Goal: Task Accomplishment & Management: Complete application form

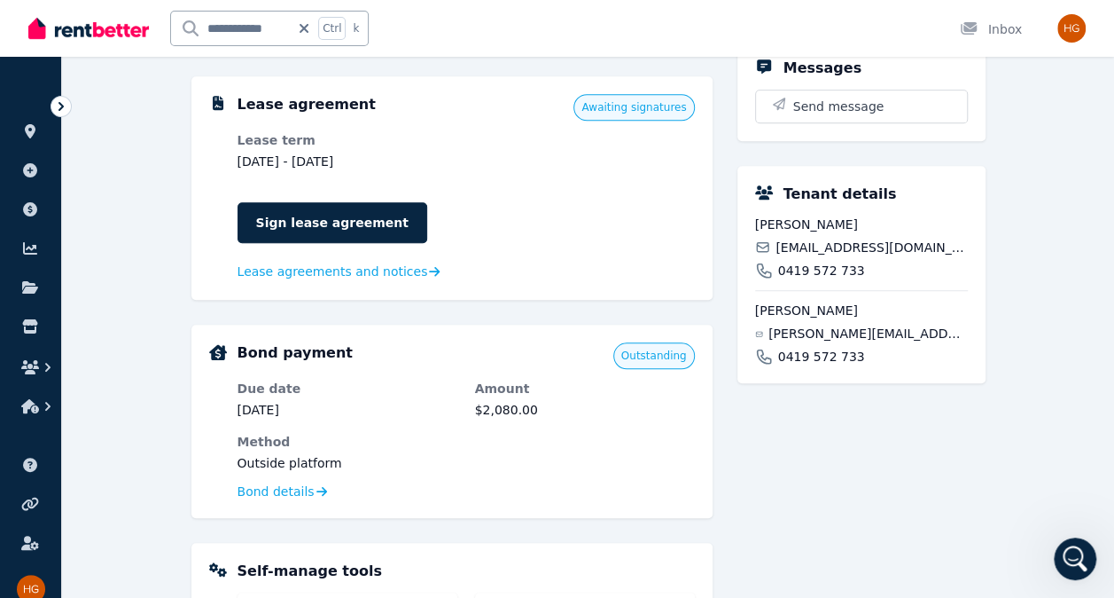
scroll to position [532, 0]
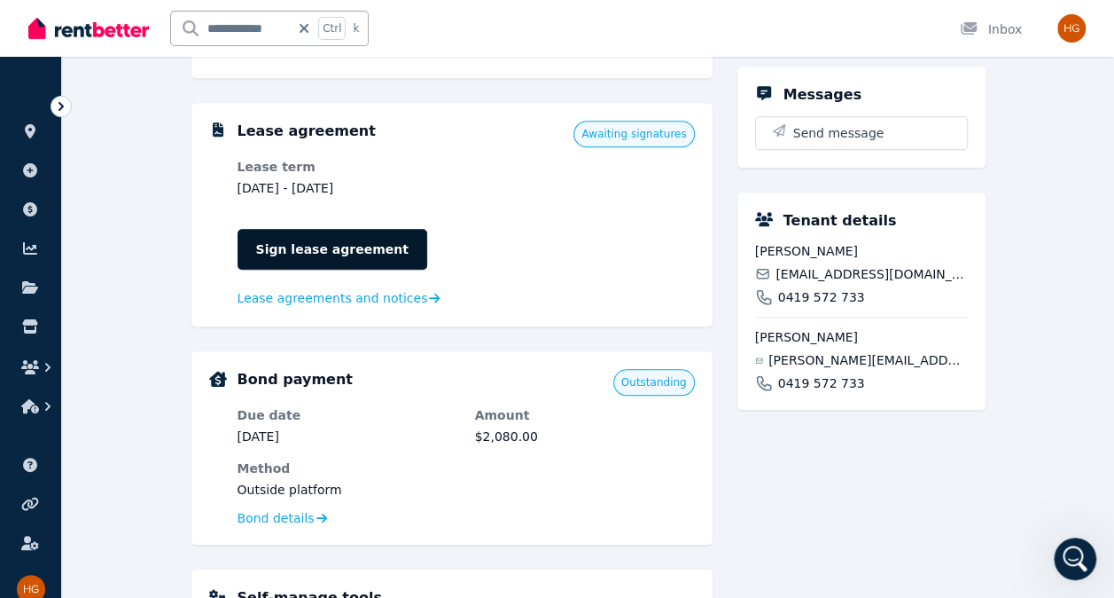
click at [309, 257] on link "Sign lease agreement" at bounding box center [333, 249] width 190 height 41
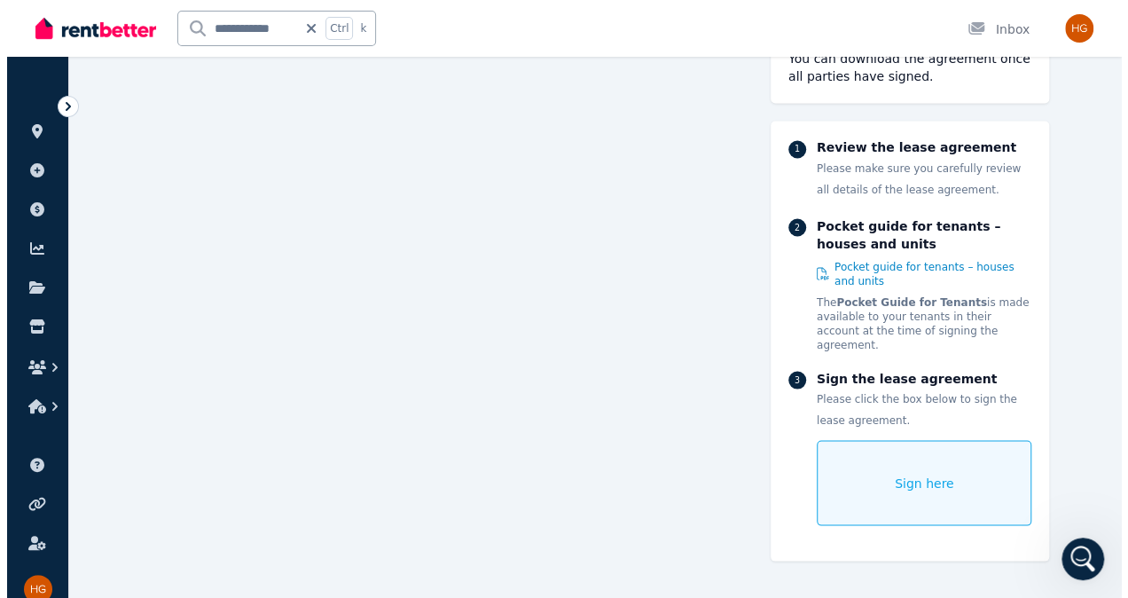
scroll to position [8461, 0]
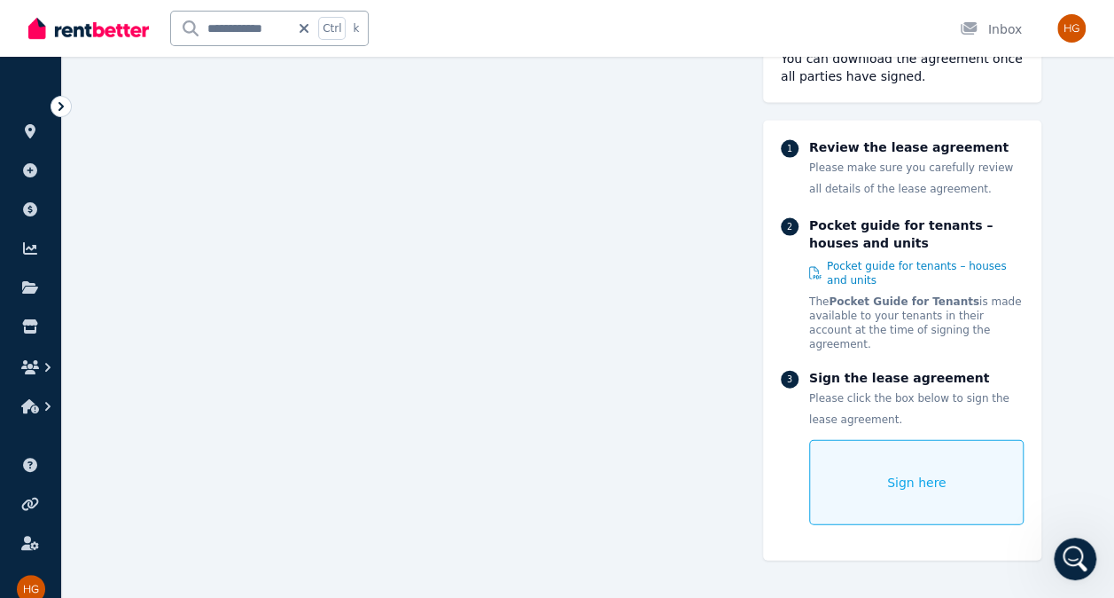
click at [959, 473] on div "Sign here" at bounding box center [916, 482] width 215 height 85
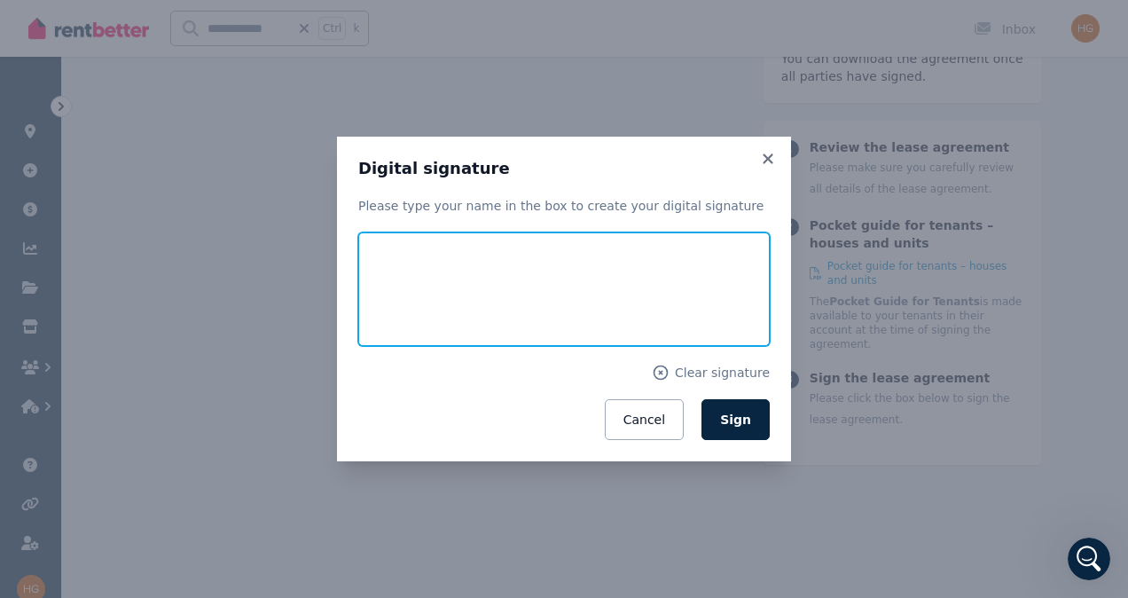
click at [586, 297] on input "text" at bounding box center [563, 288] width 411 height 113
type input "*"
type input "**********"
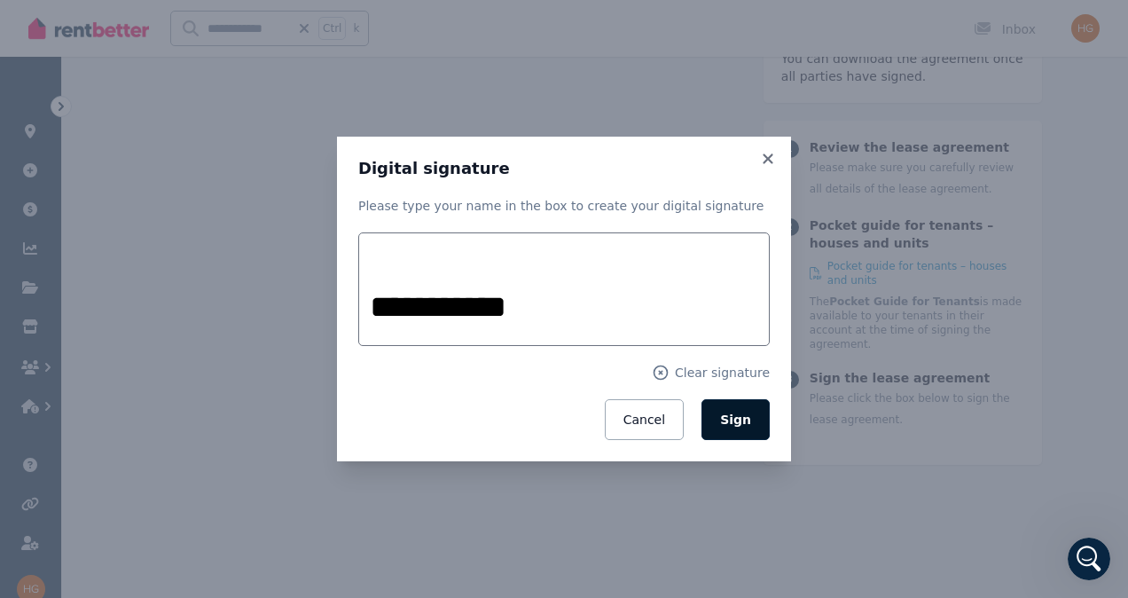
click at [739, 422] on span "Sign" at bounding box center [735, 419] width 31 height 14
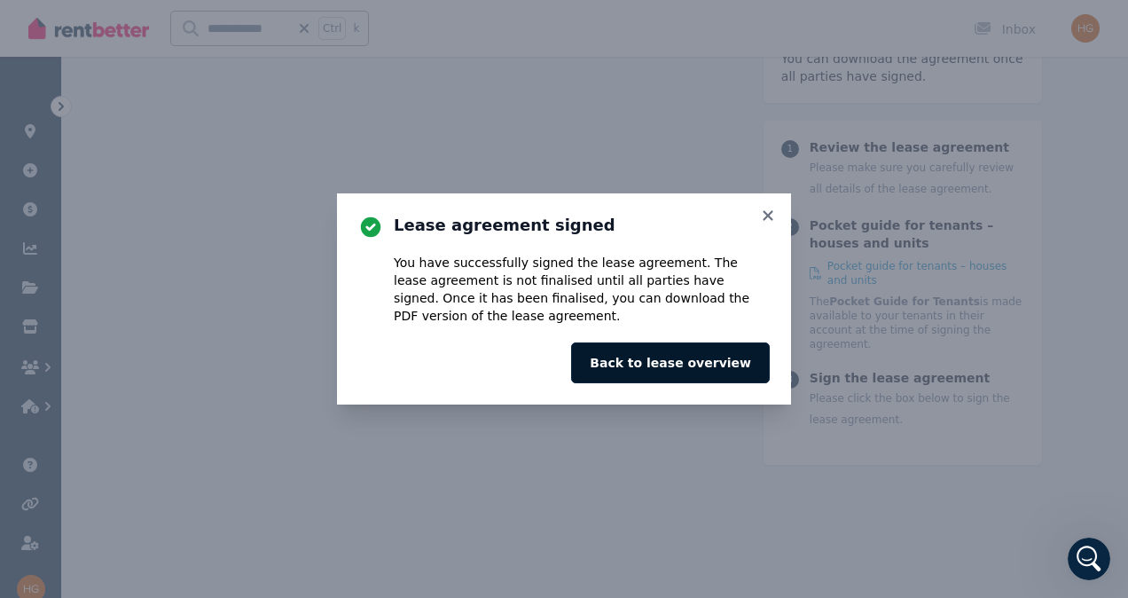
click at [724, 367] on button "Back to lease overview" at bounding box center [670, 362] width 199 height 41
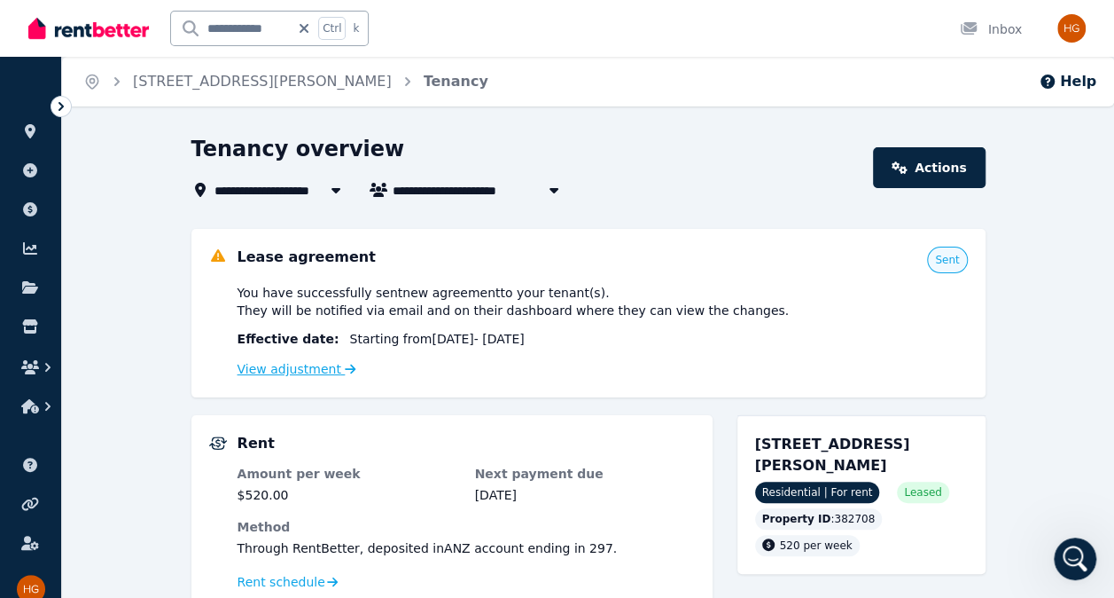
click at [310, 376] on link "View adjustment" at bounding box center [297, 369] width 119 height 14
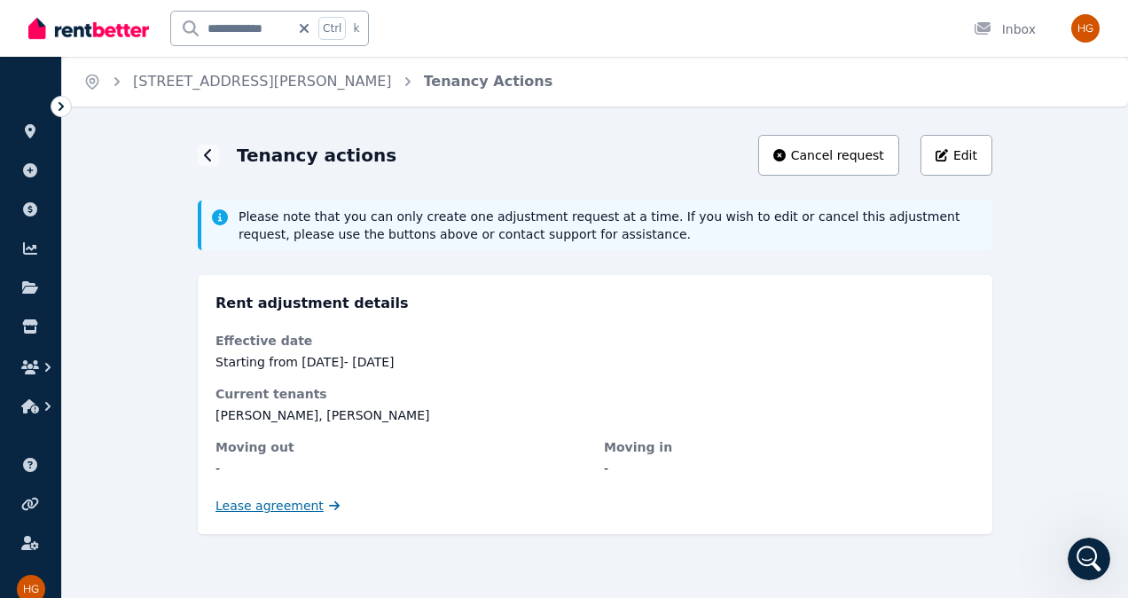
click at [289, 507] on span "Lease agreement" at bounding box center [269, 505] width 108 height 18
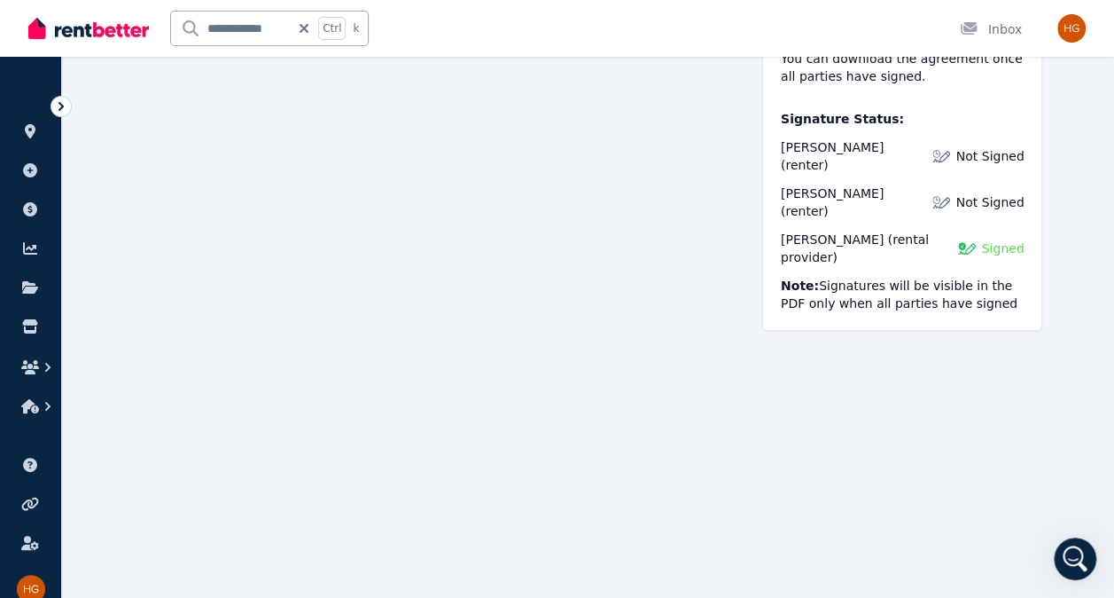
scroll to position [216, 0]
click at [27, 294] on link at bounding box center [30, 287] width 33 height 28
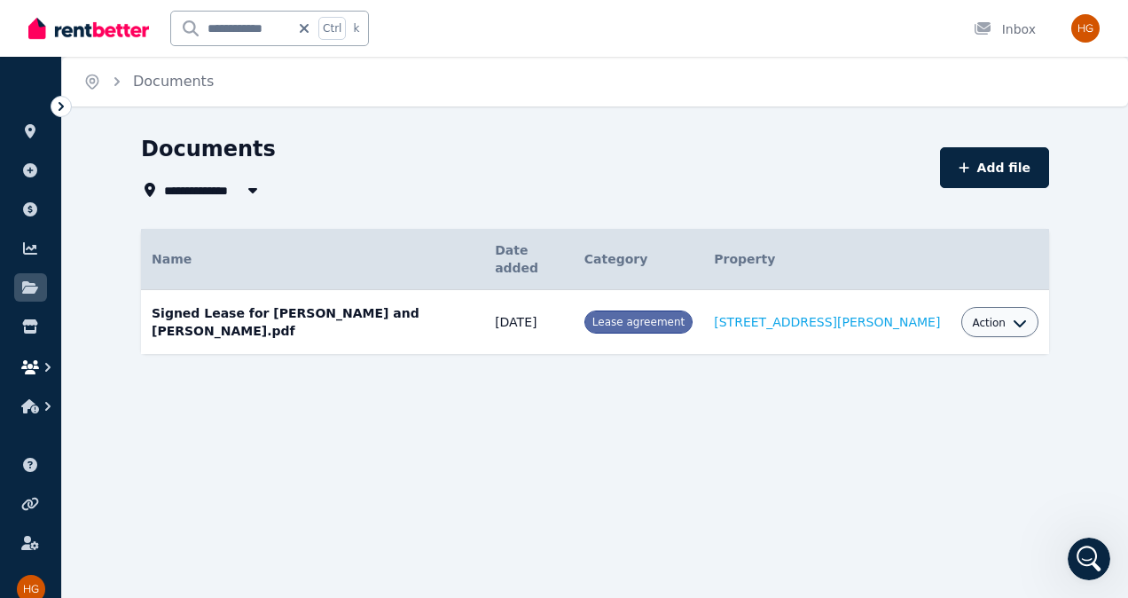
click at [30, 361] on icon "button" at bounding box center [30, 367] width 18 height 14
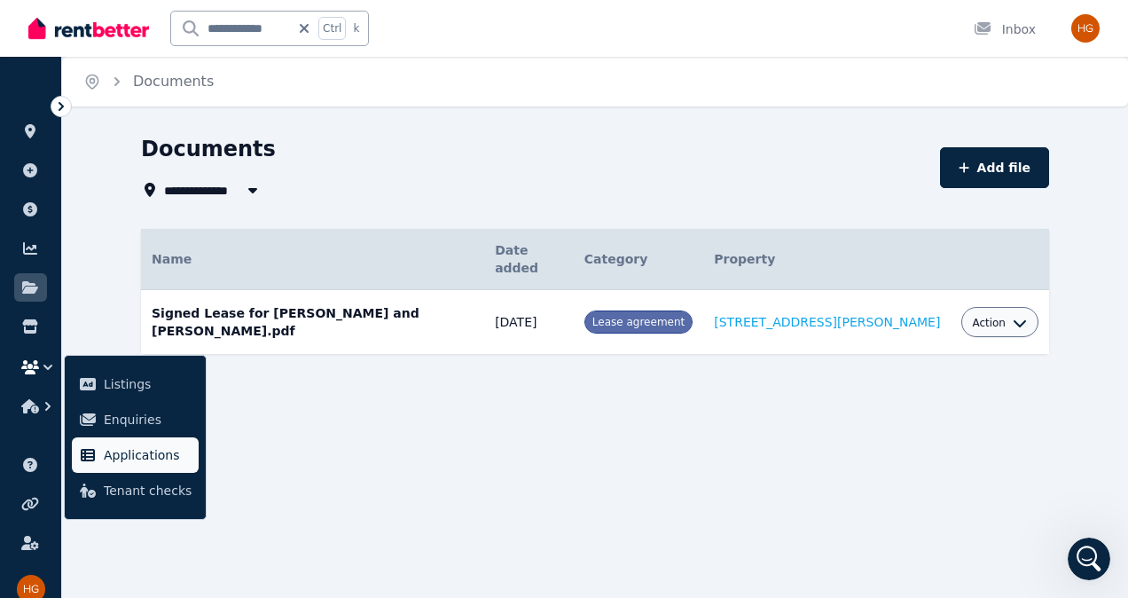
click at [145, 447] on span "Applications" at bounding box center [148, 454] width 88 height 21
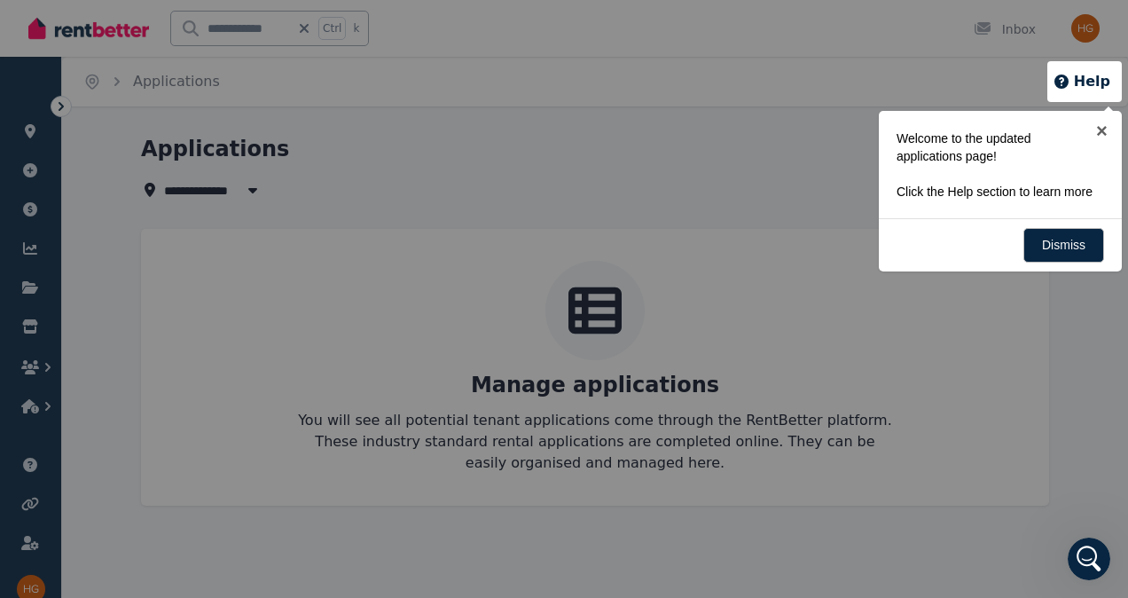
click at [30, 502] on div at bounding box center [564, 299] width 1128 height 598
click at [28, 171] on div at bounding box center [564, 299] width 1128 height 598
click at [1106, 127] on link "×" at bounding box center [1102, 131] width 40 height 40
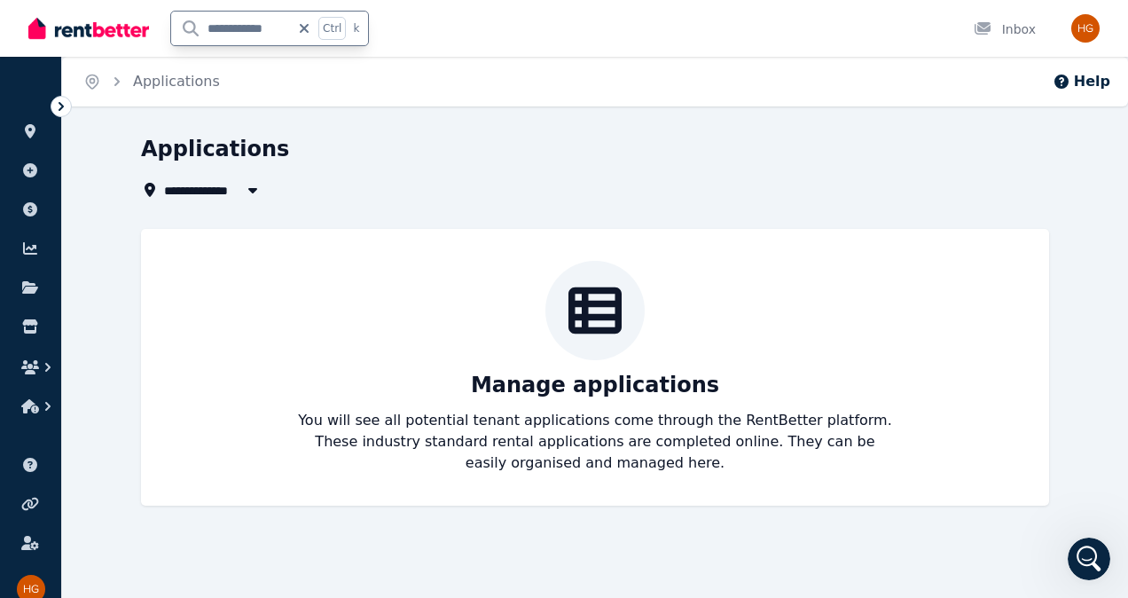
click at [230, 19] on input "**********" at bounding box center [230, 29] width 119 height 34
drag, startPoint x: 276, startPoint y: 32, endPoint x: -4, endPoint y: 5, distance: 280.5
click at [0, 5] on html "**********" at bounding box center [564, 299] width 1128 height 598
type input "**********"
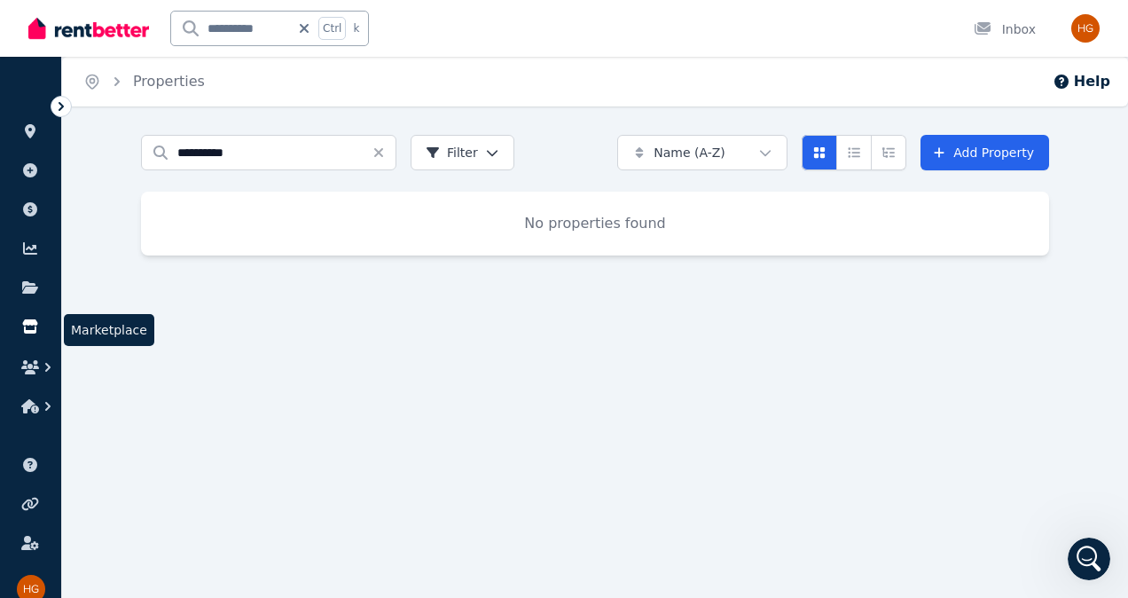
click at [32, 325] on icon at bounding box center [30, 326] width 18 height 14
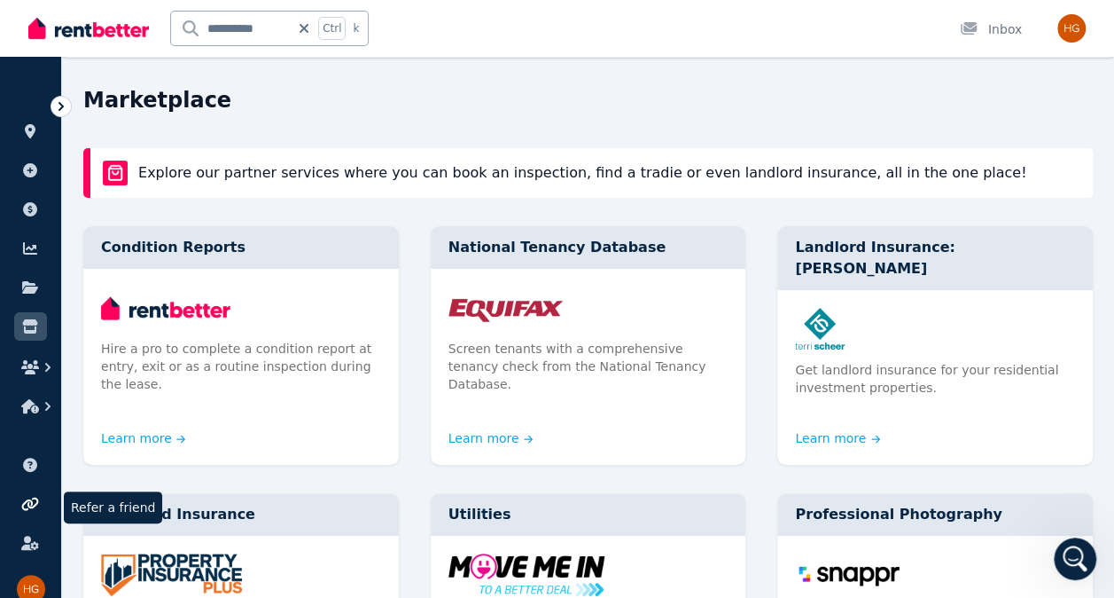
scroll to position [266, 0]
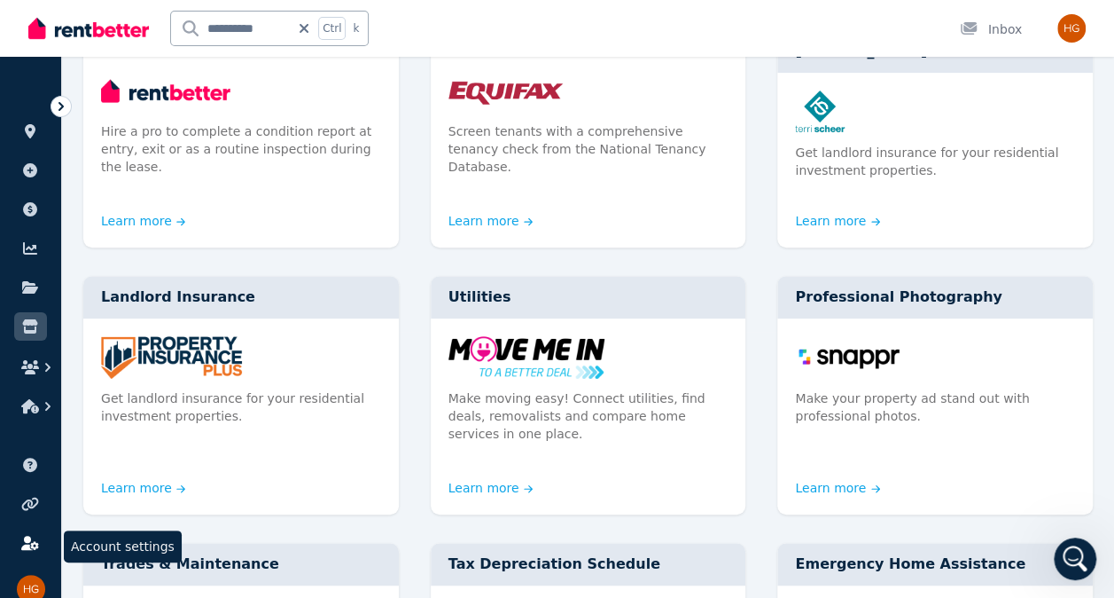
click at [34, 541] on icon at bounding box center [29, 542] width 17 height 14
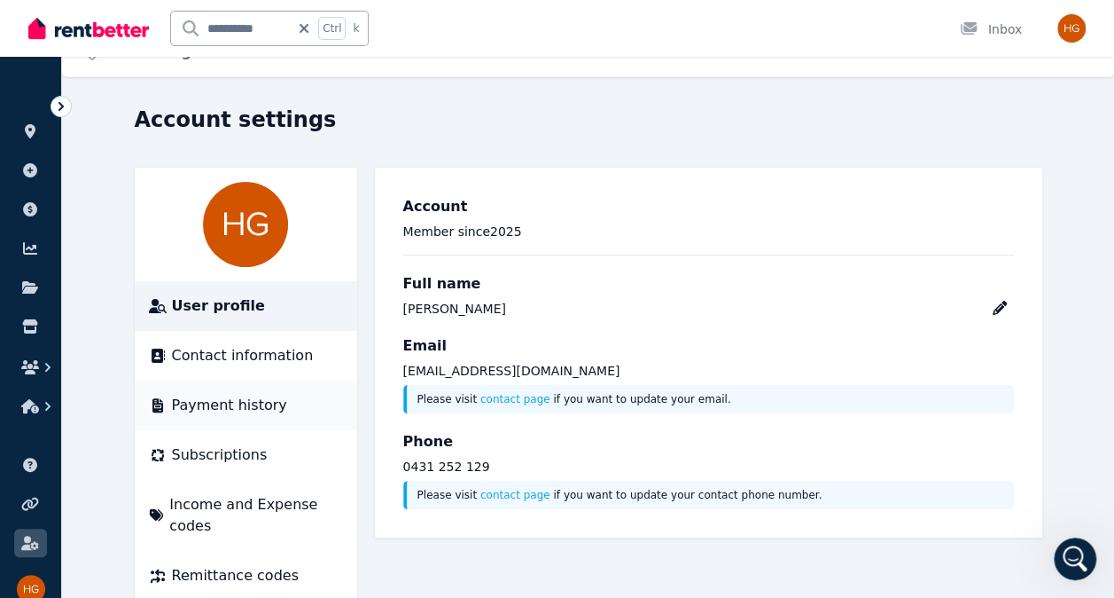
scroll to position [43, 0]
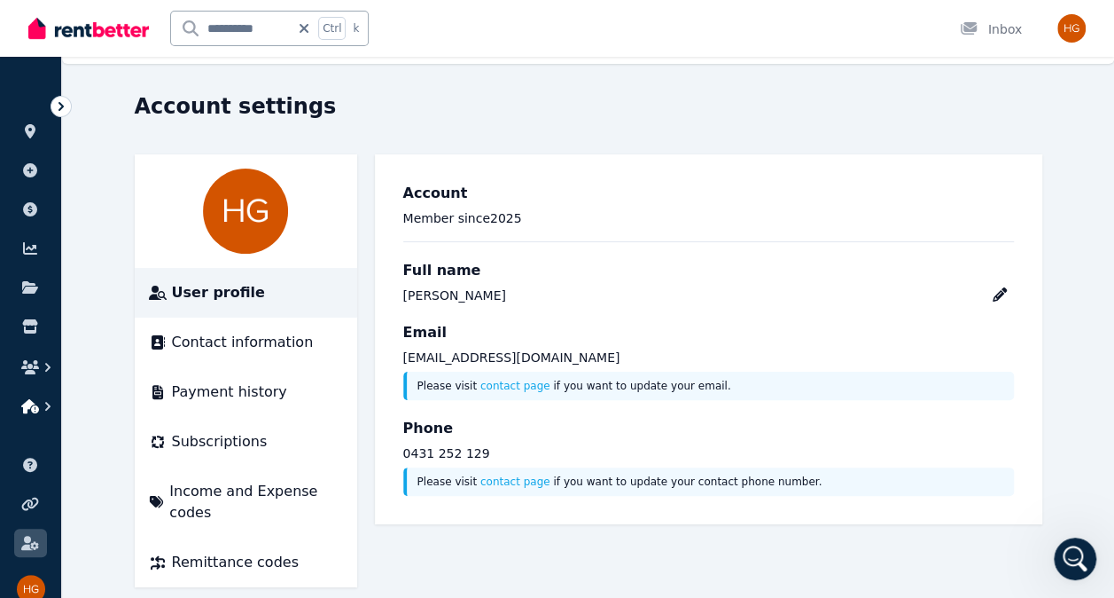
click at [52, 408] on icon "button" at bounding box center [48, 406] width 18 height 18
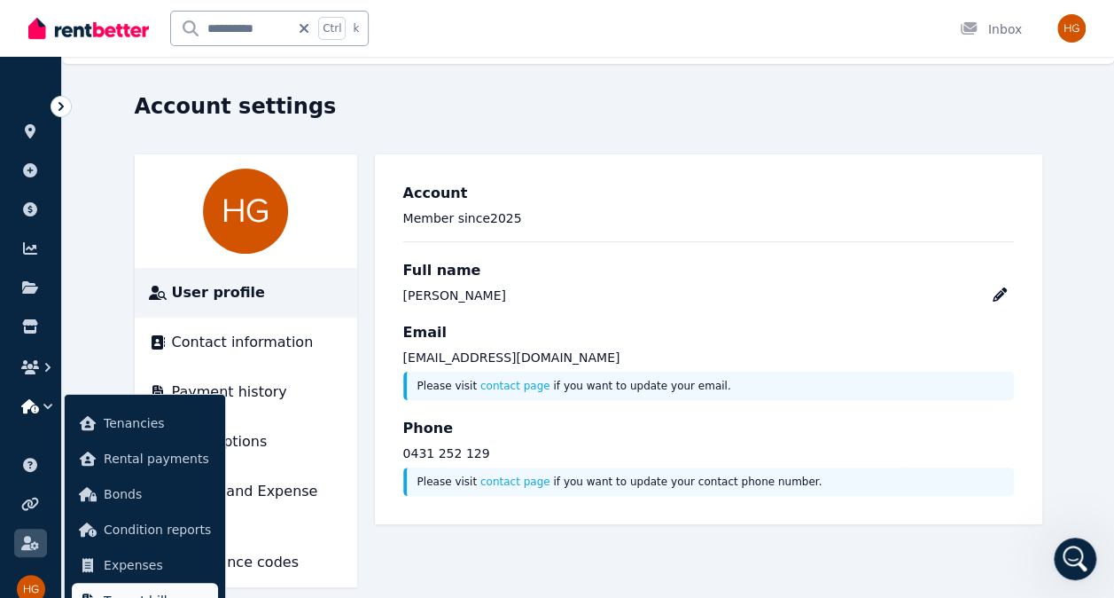
click at [137, 590] on span "Tenant bills" at bounding box center [157, 600] width 107 height 21
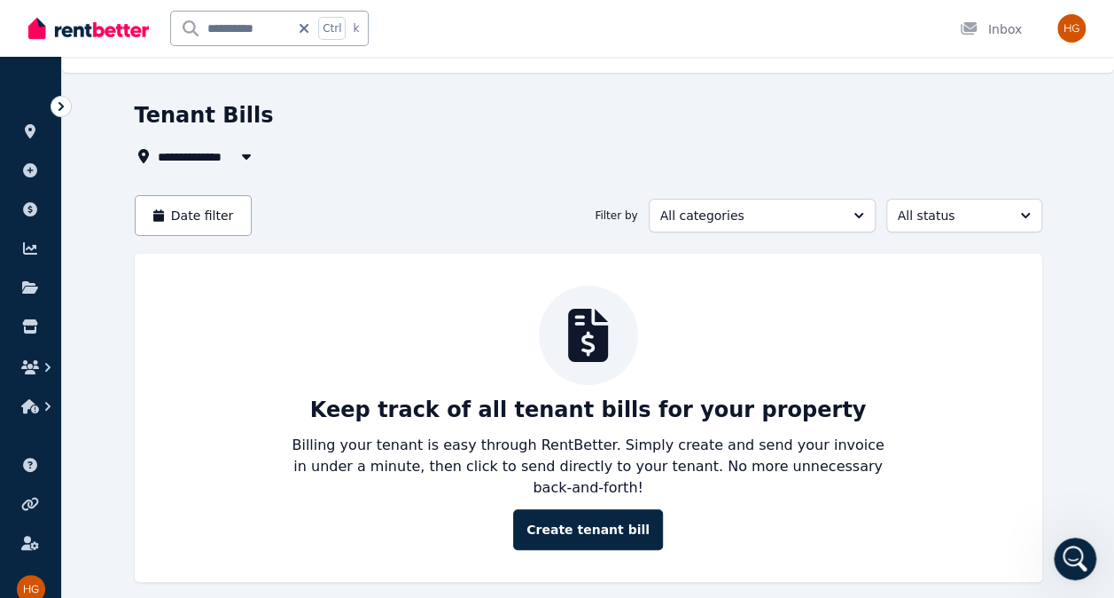
scroll to position [59, 0]
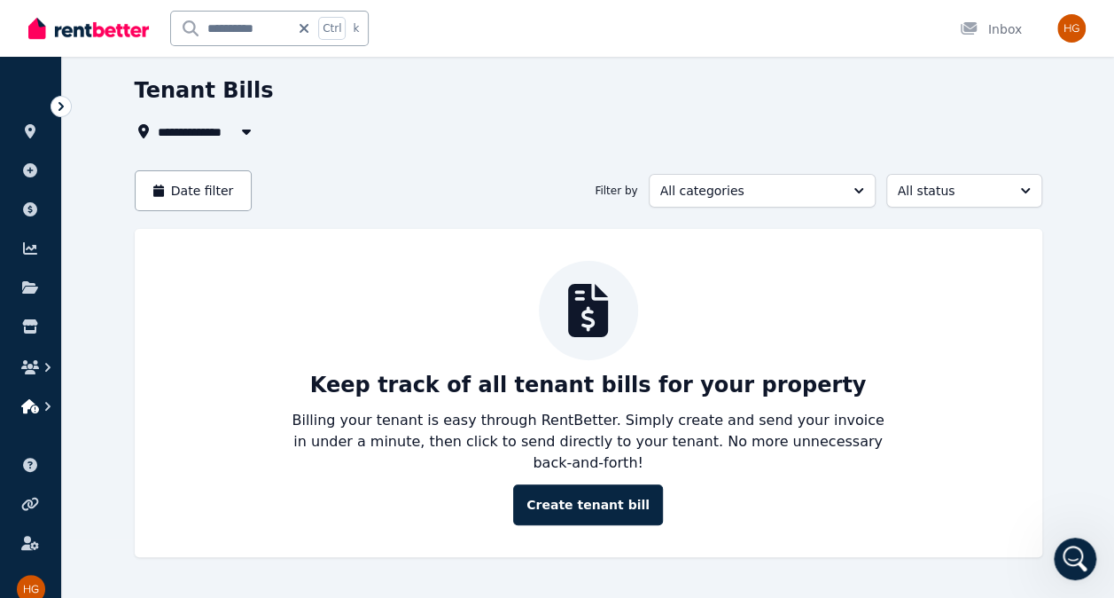
click at [43, 403] on icon "button" at bounding box center [48, 406] width 18 height 18
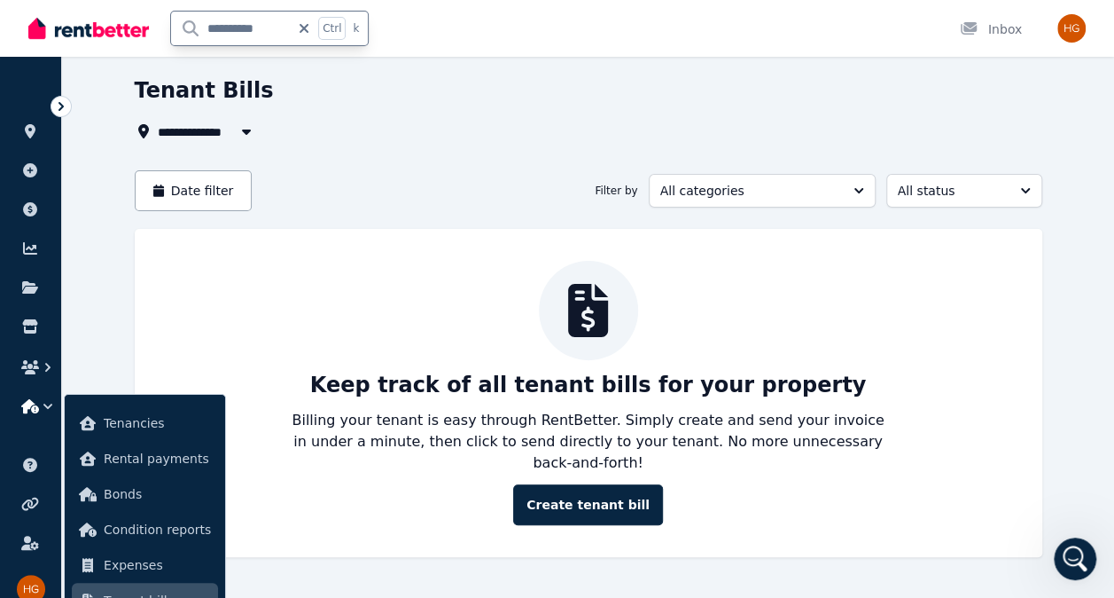
click at [270, 40] on input "**********" at bounding box center [230, 29] width 119 height 34
